Goal: Task Accomplishment & Management: Complete application form

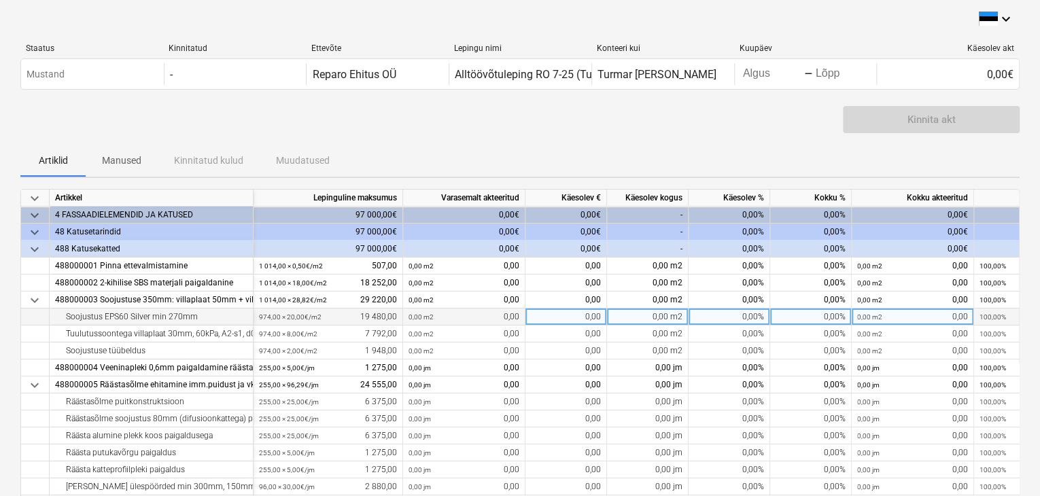
click at [750, 318] on div "0,00%" at bounding box center [730, 317] width 82 height 17
type input "30"
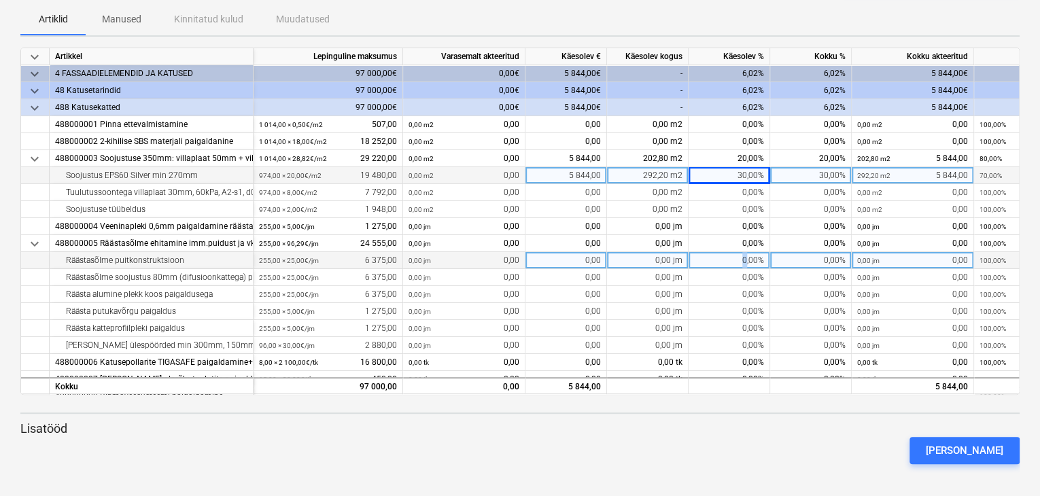
click at [746, 256] on div "0,00%" at bounding box center [730, 260] width 82 height 17
type input "90"
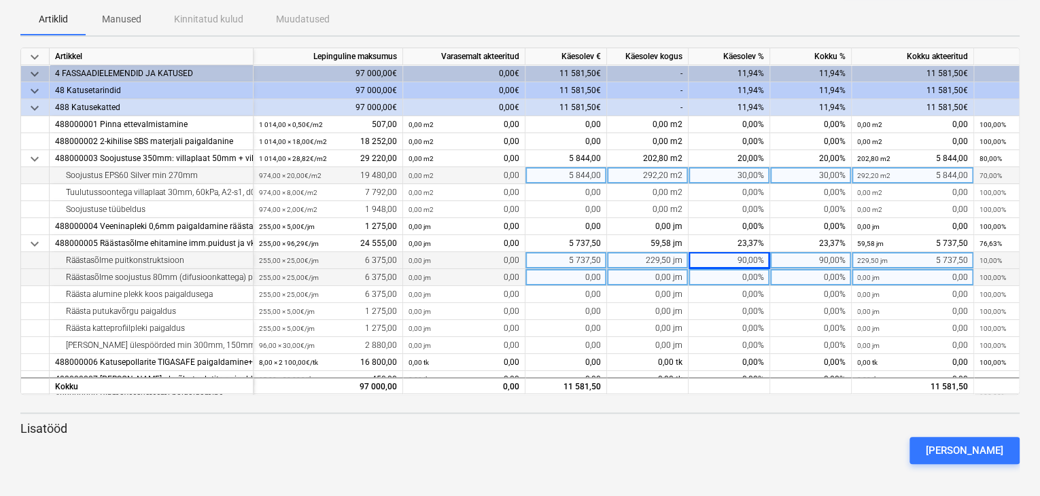
click at [759, 277] on div "0,00%" at bounding box center [730, 277] width 82 height 17
type input "30"
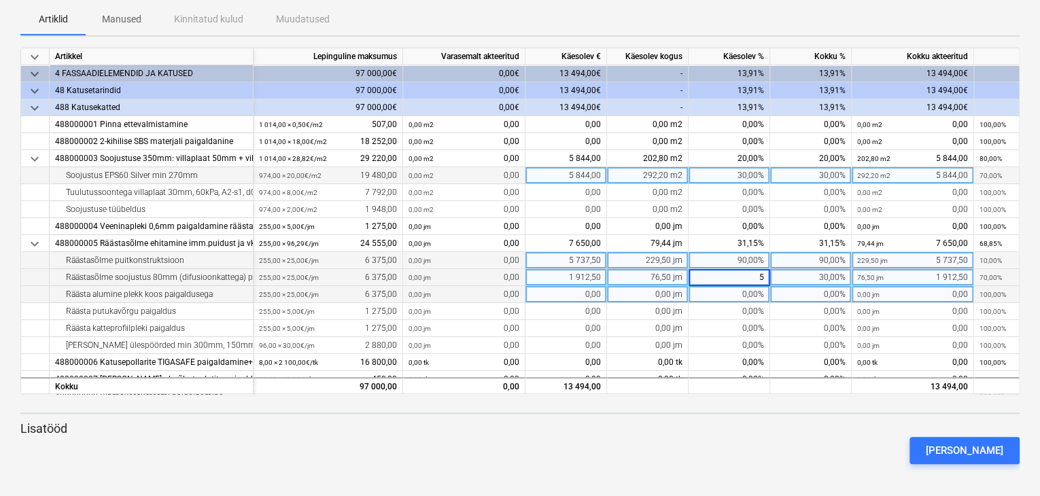
type input "50"
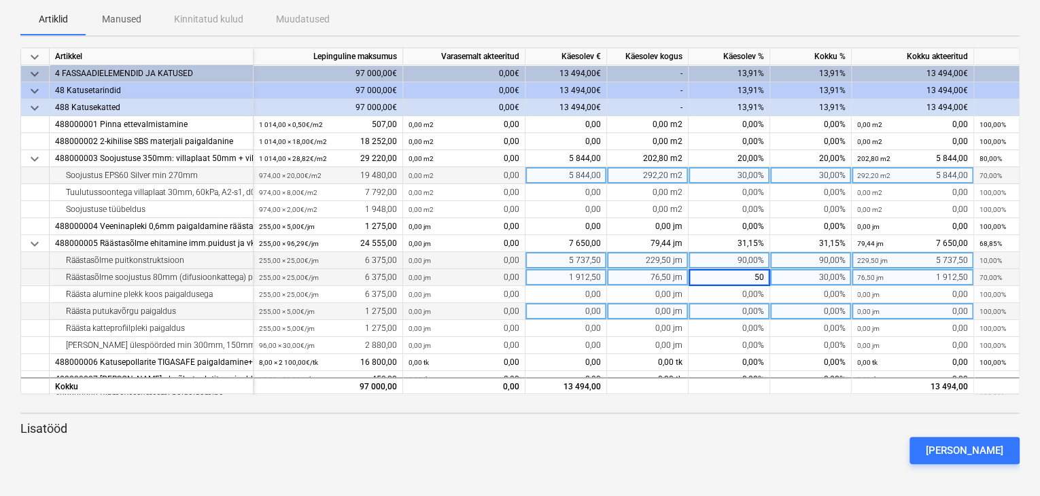
click at [770, 303] on div "0,00%" at bounding box center [730, 311] width 82 height 17
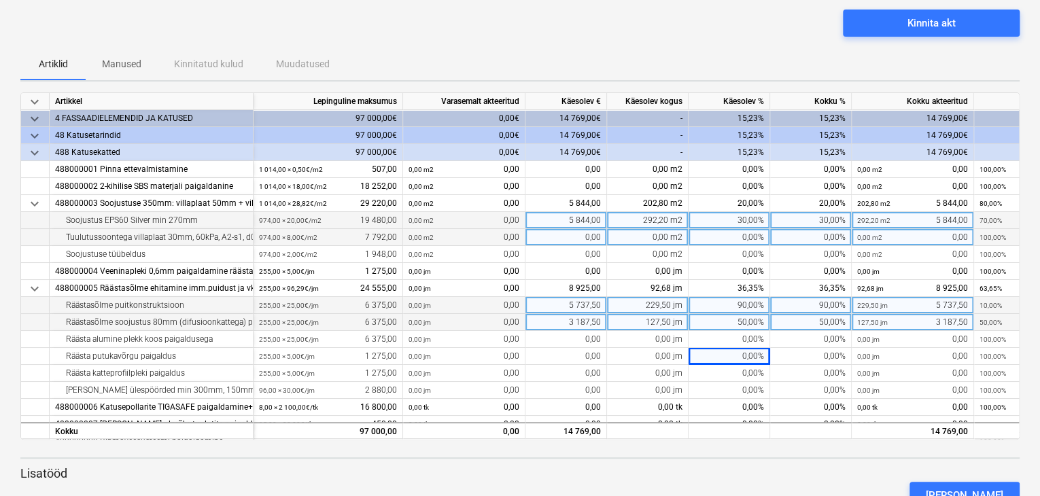
scroll to position [73, 0]
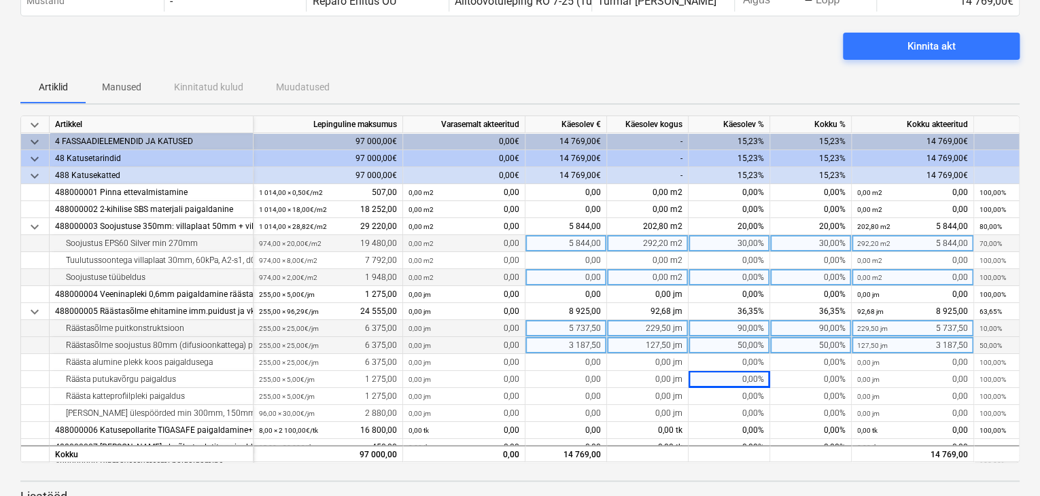
click at [734, 277] on div "0,00%" at bounding box center [730, 277] width 82 height 17
type input "25"
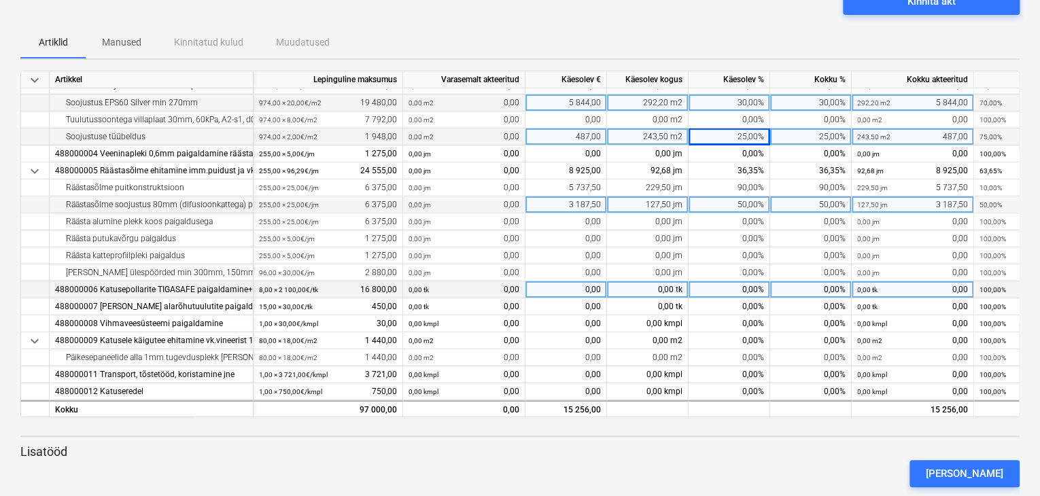
scroll to position [141, 0]
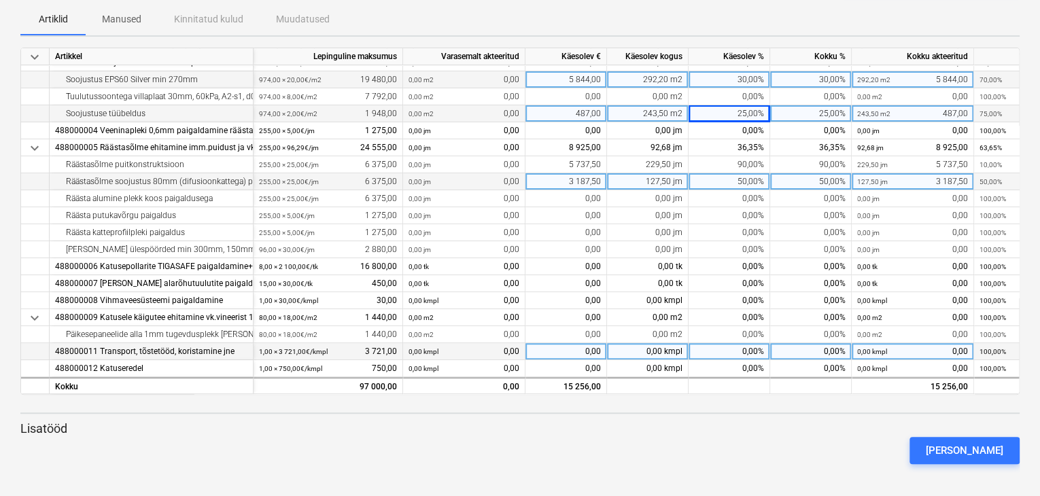
click at [744, 343] on div "0,00%" at bounding box center [730, 351] width 82 height 17
type input "3"
type input "20"
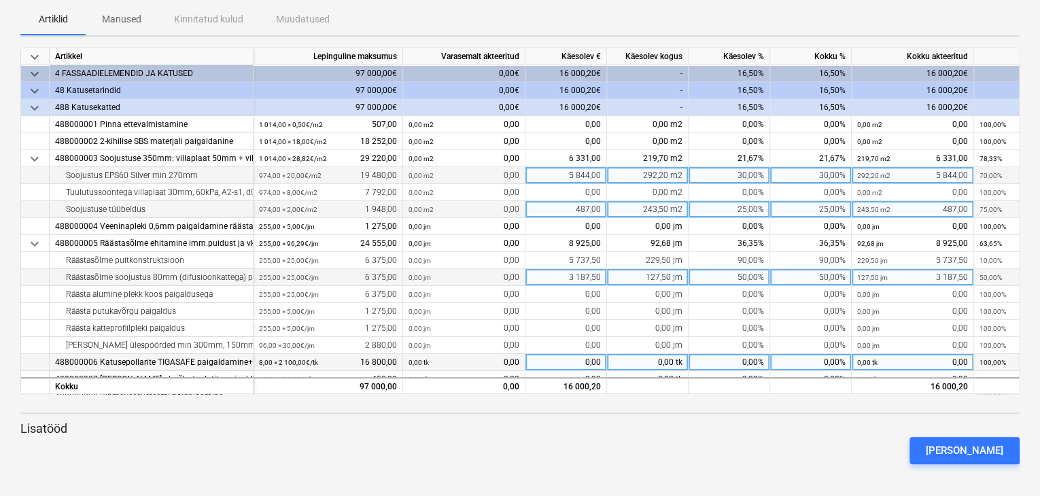
scroll to position [5, 0]
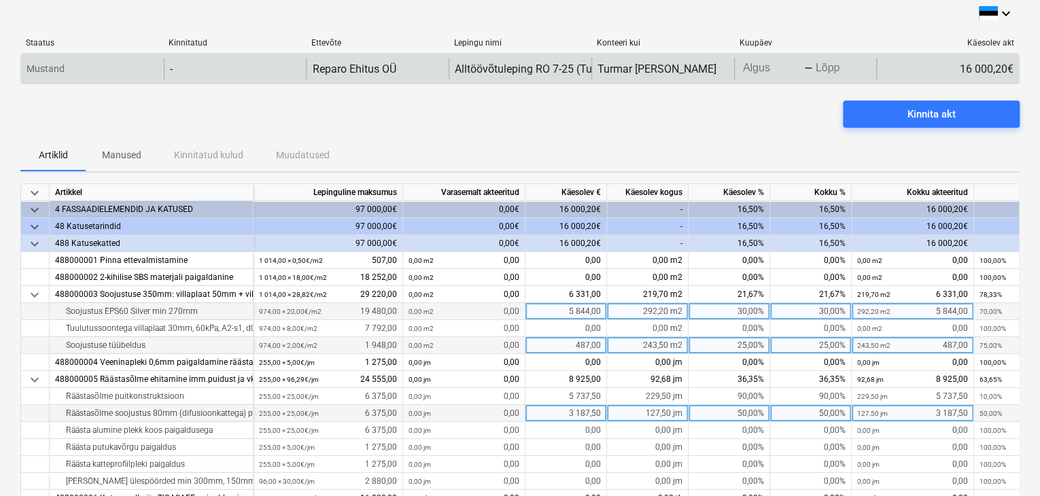
click at [779, 72] on body "keyboard_arrow_down Staatus Kinnitatud Ettevõte Lepingu nimi Konteeri kui Kuupä…" at bounding box center [520, 243] width 1040 height 496
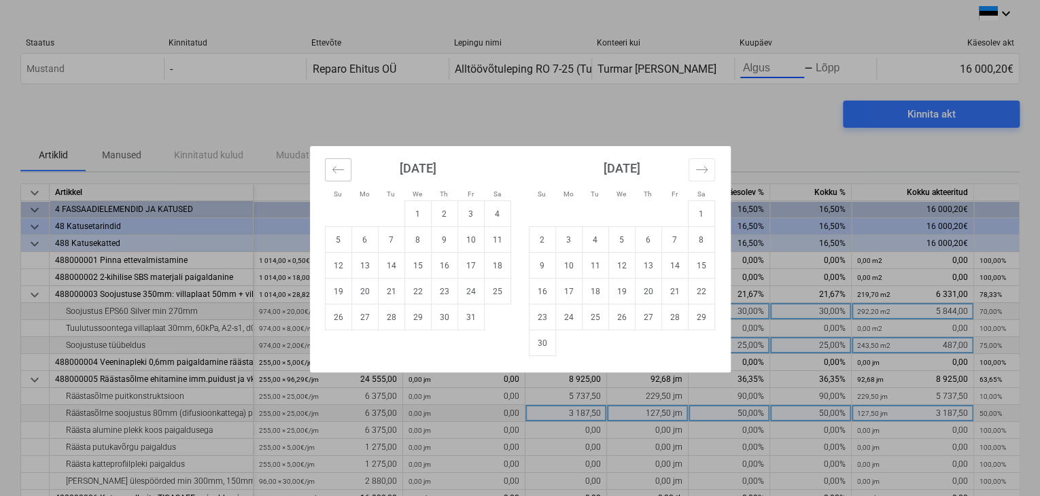
click at [334, 175] on button "Move backward to switch to the previous month." at bounding box center [338, 169] width 27 height 23
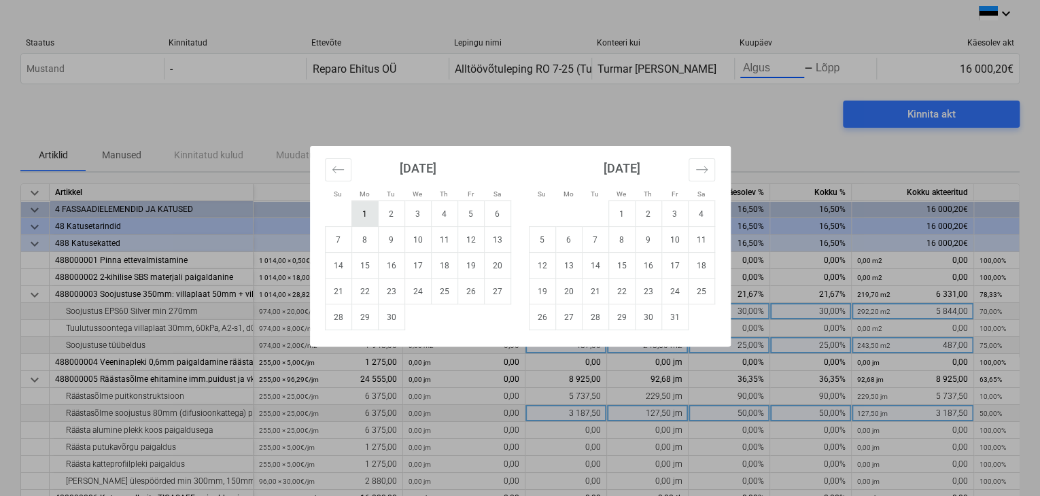
click at [362, 212] on td "1" at bounding box center [364, 214] width 27 height 26
type input "[DATE]"
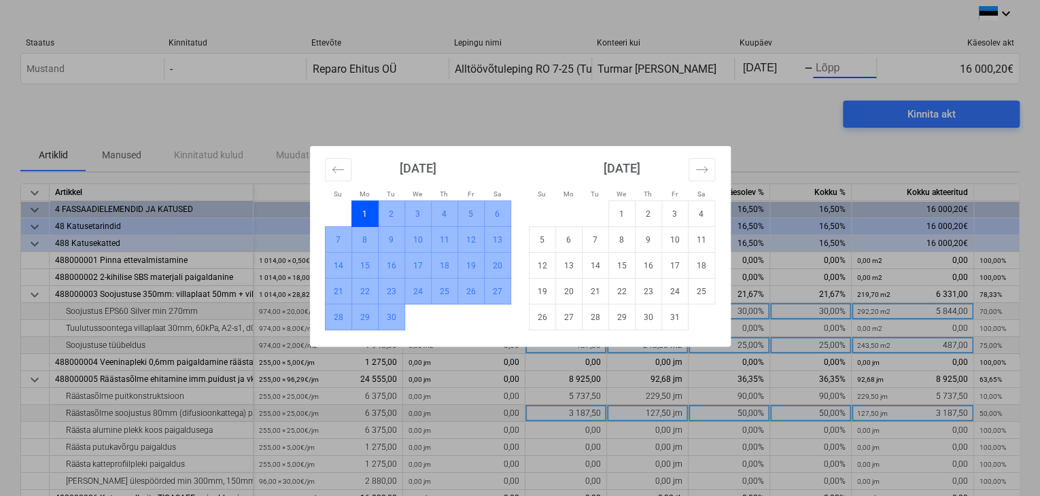
click at [394, 313] on td "30" at bounding box center [391, 318] width 27 height 26
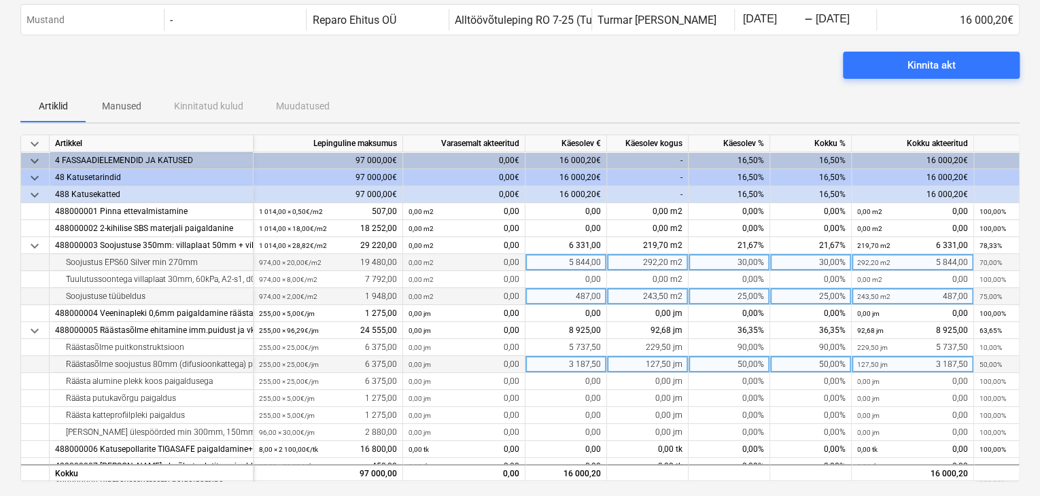
scroll to position [141, 0]
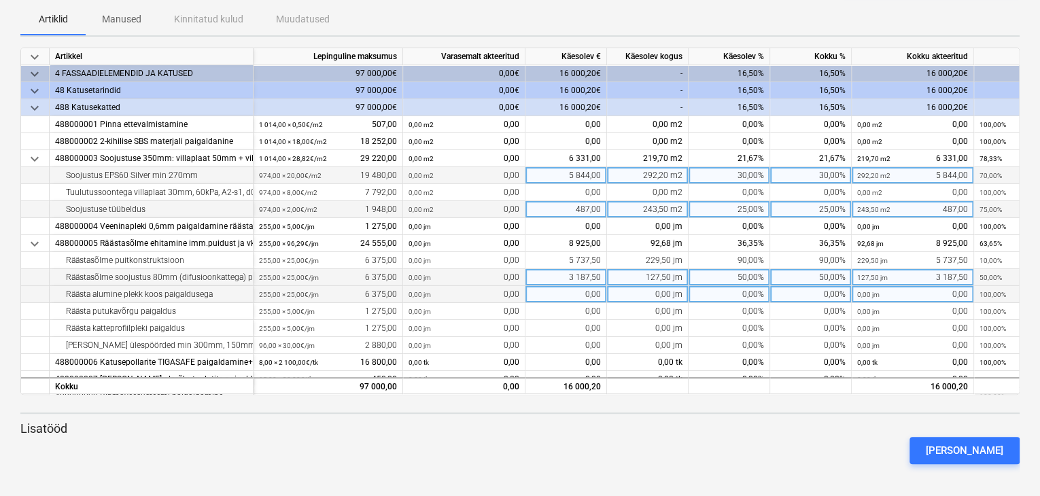
click at [564, 295] on div "0,00" at bounding box center [567, 294] width 82 height 17
click at [744, 293] on div "0,00%" at bounding box center [730, 294] width 82 height 17
click at [758, 278] on div "50,00%" at bounding box center [730, 277] width 82 height 17
type input "90"
click at [733, 292] on div "0,00%" at bounding box center [730, 294] width 82 height 17
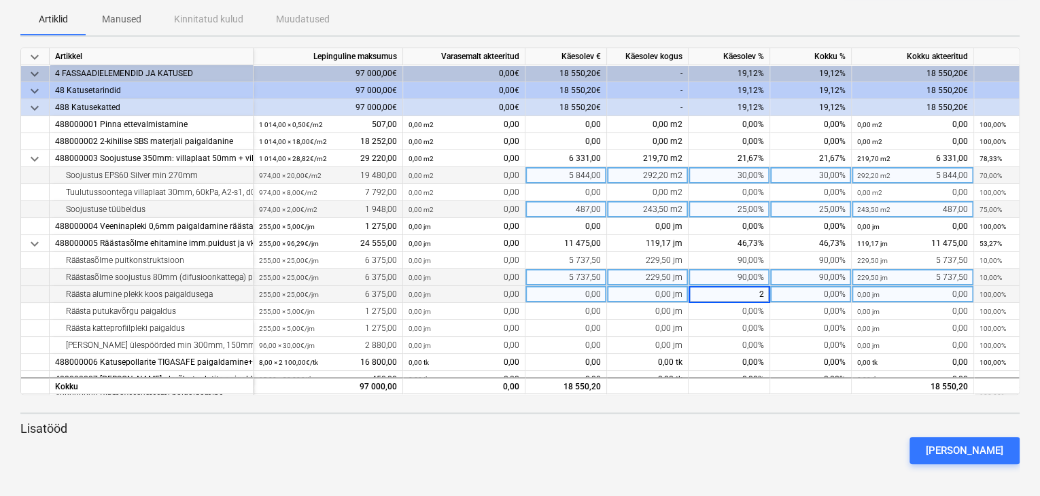
type input "20"
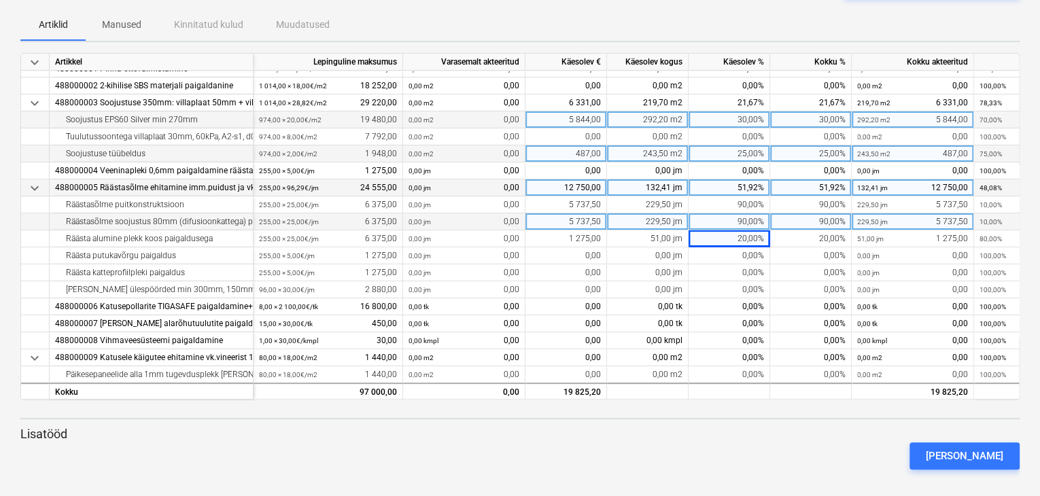
scroll to position [33, 0]
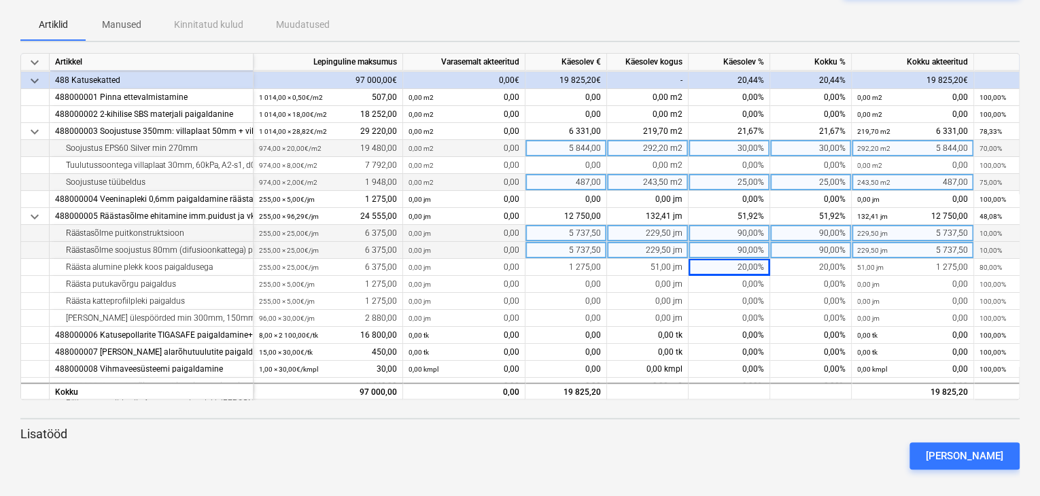
click at [739, 230] on div "90,00%" at bounding box center [730, 233] width 82 height 17
click at [739, 247] on div "90,00%" at bounding box center [730, 250] width 82 height 17
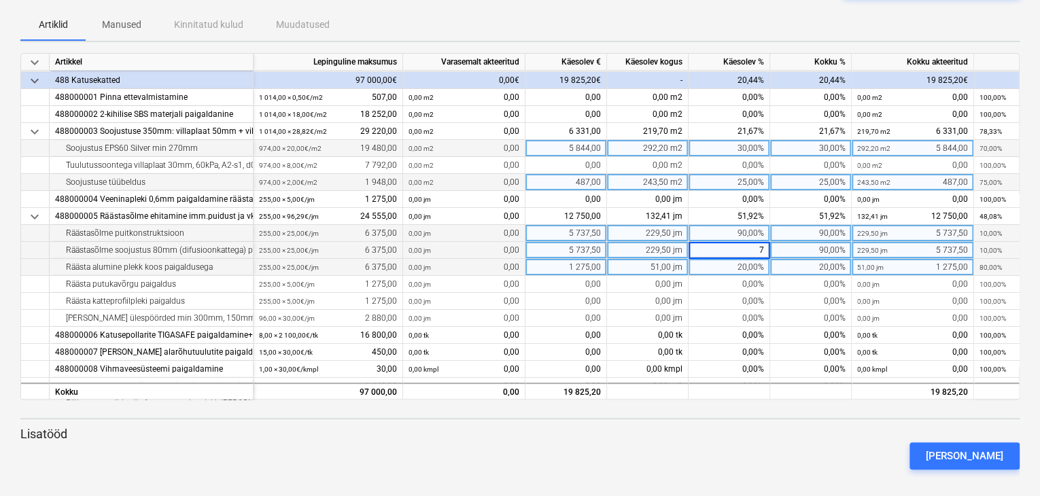
type input "75"
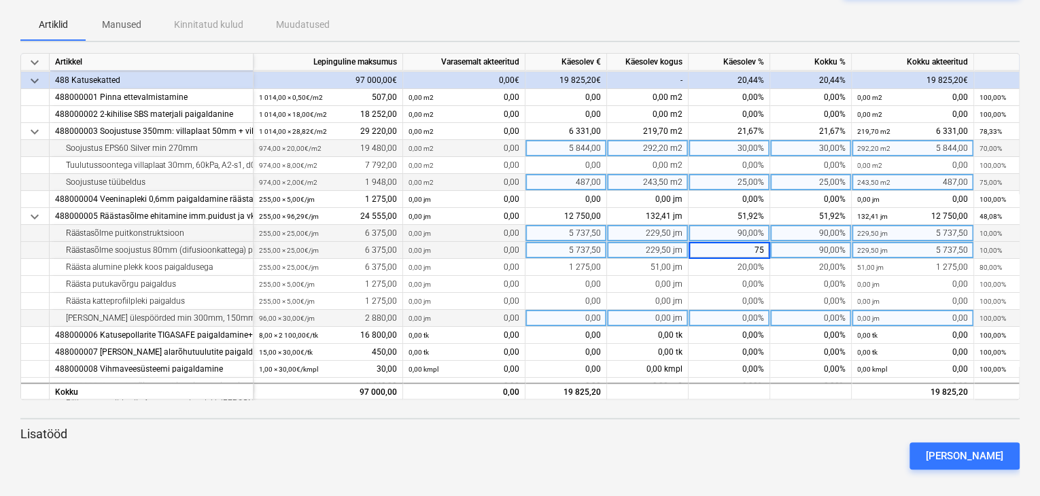
click at [751, 318] on div "0,00%" at bounding box center [730, 318] width 82 height 17
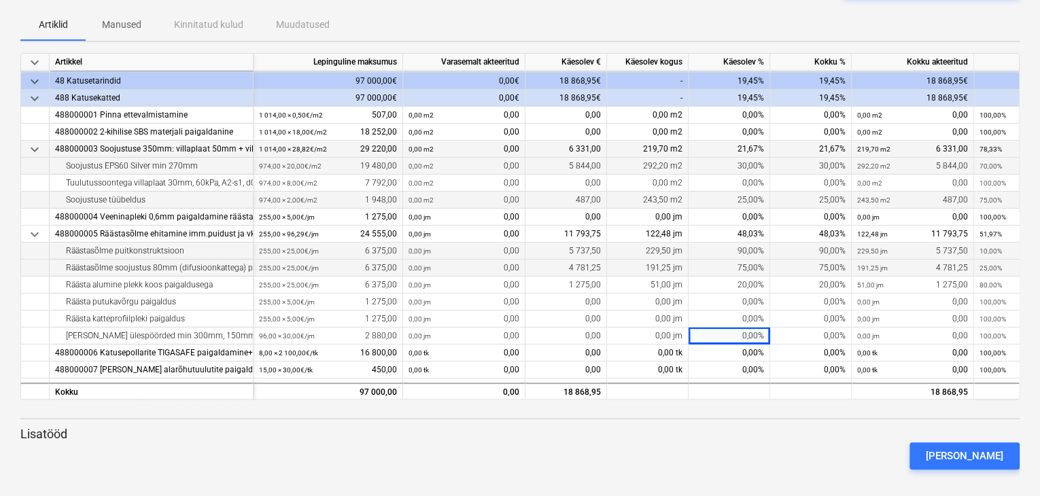
scroll to position [0, 0]
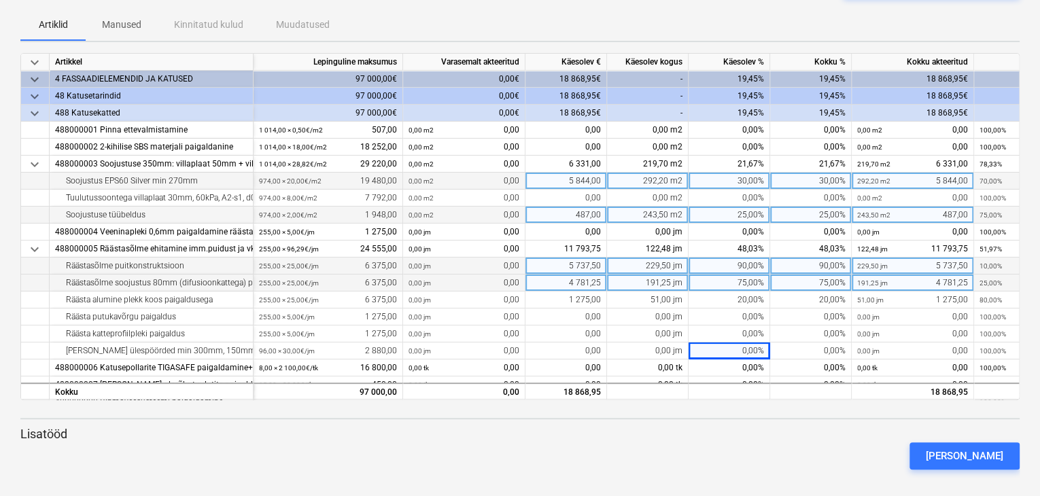
click at [731, 180] on div "30,00%" at bounding box center [730, 181] width 82 height 17
type input "25"
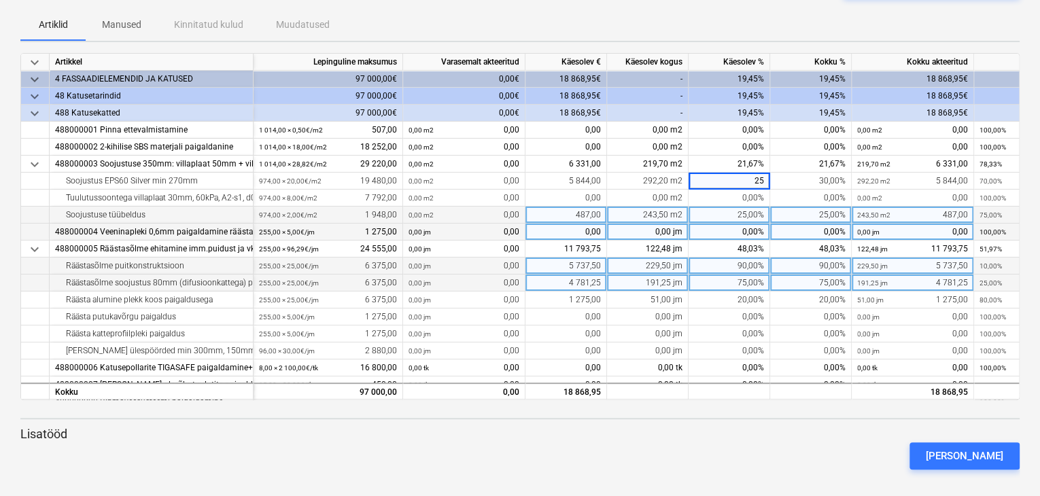
click at [695, 225] on div "0,00%" at bounding box center [730, 232] width 82 height 17
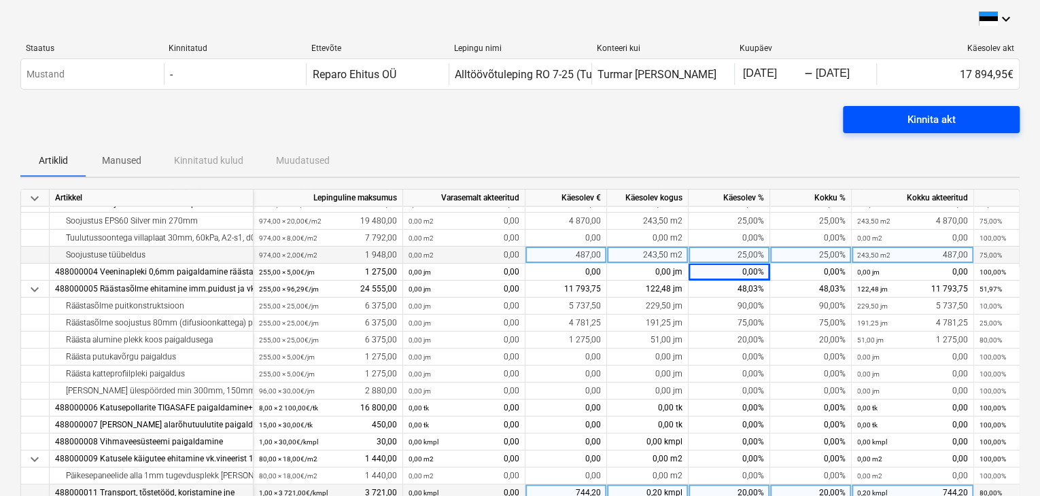
click at [944, 121] on div "Kinnita akt" at bounding box center [932, 120] width 48 height 18
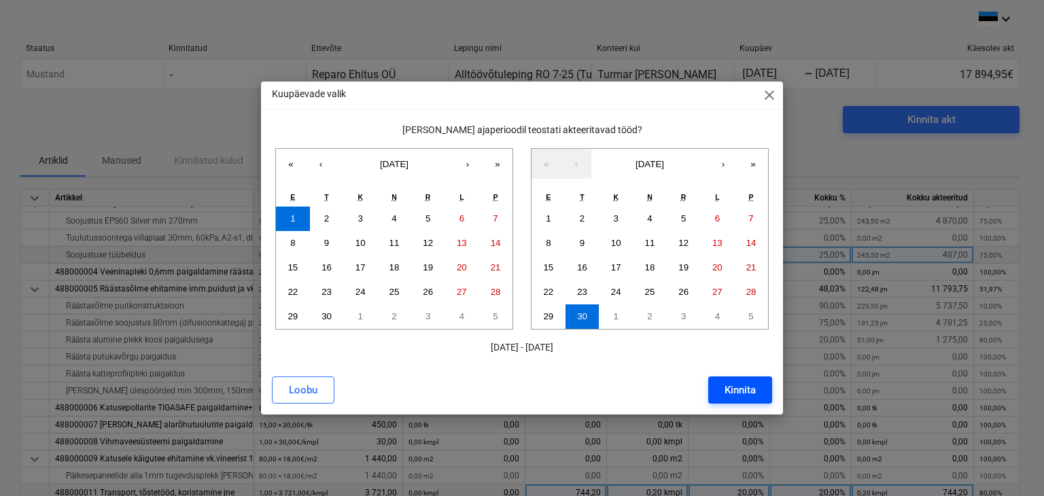
click at [742, 385] on div "Kinnita" at bounding box center [740, 390] width 31 height 18
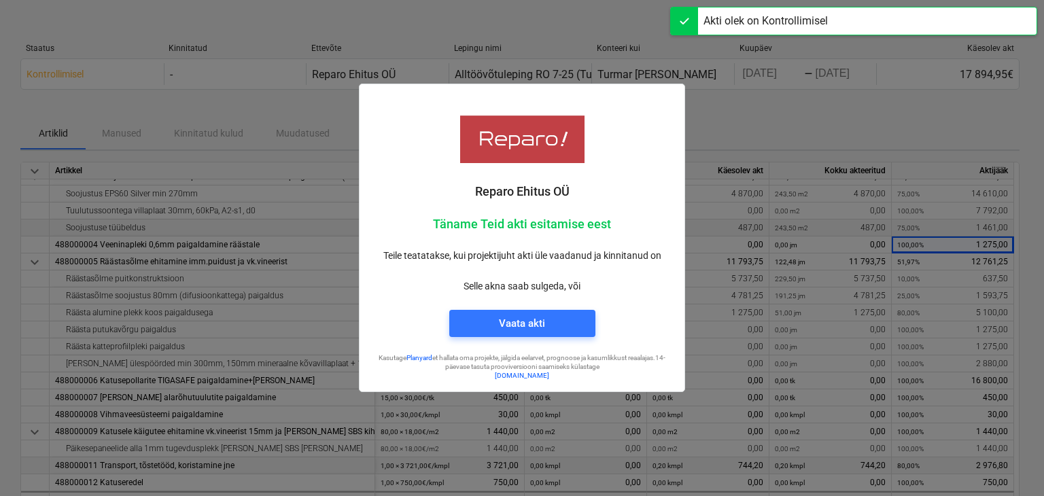
scroll to position [96, 0]
